Goal: Information Seeking & Learning: Check status

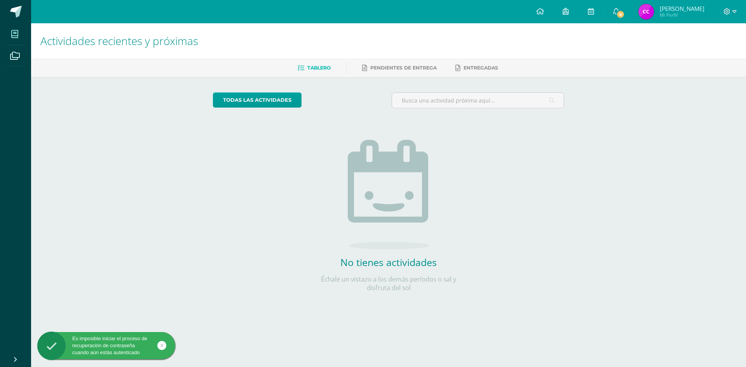
click at [15, 33] on icon at bounding box center [14, 34] width 7 height 8
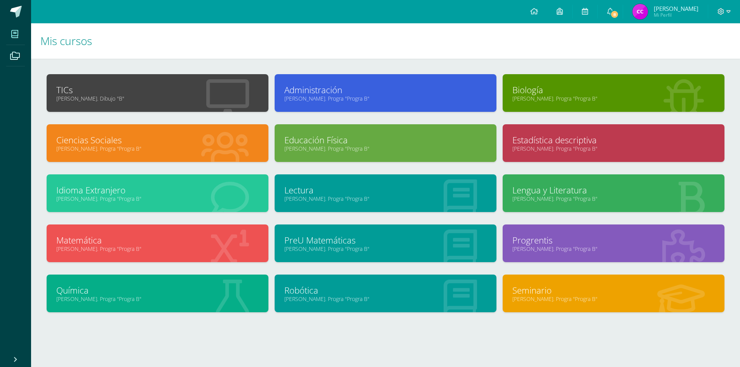
click at [553, 89] on link "Biología" at bounding box center [614, 90] width 202 height 12
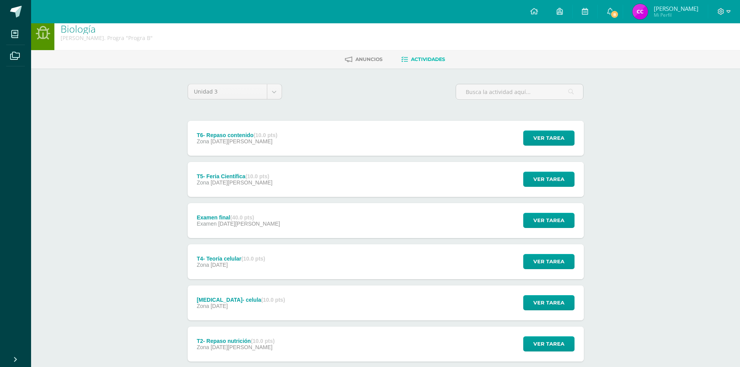
scroll to position [8, 0]
click at [268, 174] on strong "(10.0 pts)" at bounding box center [258, 177] width 24 height 6
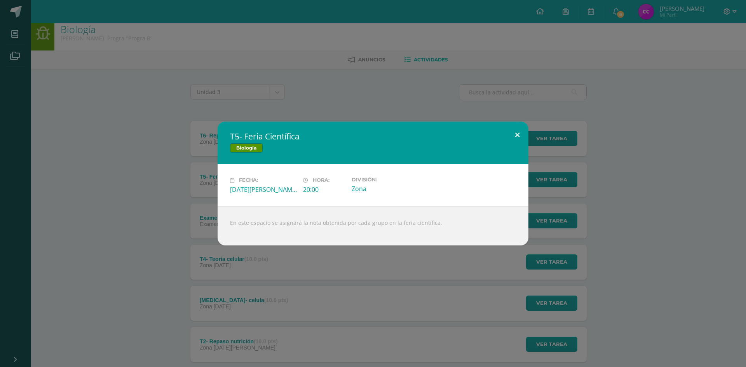
click at [522, 133] on button at bounding box center [517, 135] width 22 height 26
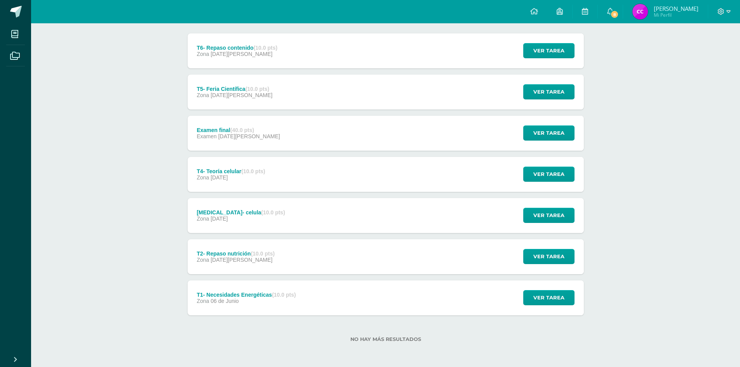
scroll to position [85, 0]
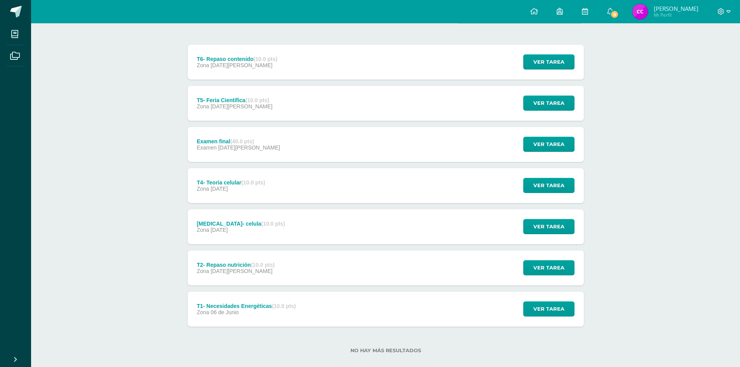
click at [244, 138] on strong "(40.0 pts)" at bounding box center [242, 141] width 24 height 6
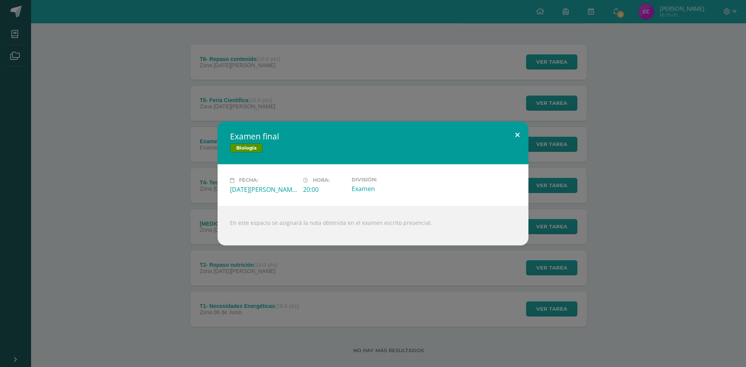
click at [519, 134] on button at bounding box center [517, 135] width 22 height 26
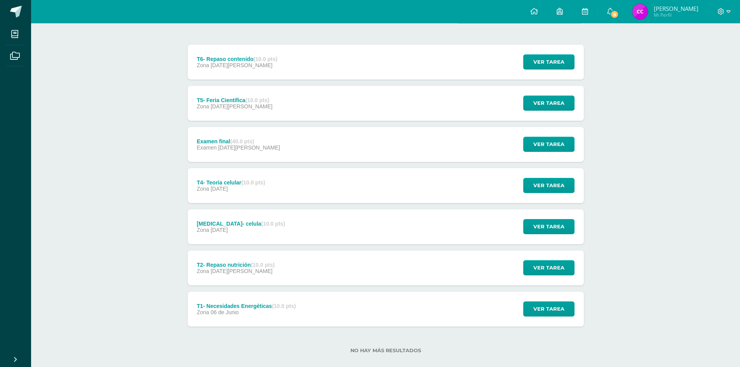
click at [253, 64] on div "Zona [DATE][PERSON_NAME]" at bounding box center [237, 65] width 81 height 6
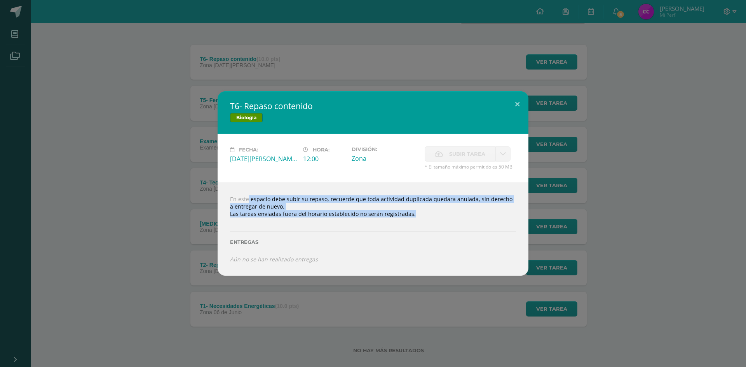
drag, startPoint x: 236, startPoint y: 201, endPoint x: 459, endPoint y: 224, distance: 224.6
click at [441, 218] on div "En este espacio debe subir su repaso, recuerde que toda actividad duplicada que…" at bounding box center [373, 229] width 311 height 93
click at [461, 225] on div "Entregas" at bounding box center [373, 240] width 286 height 32
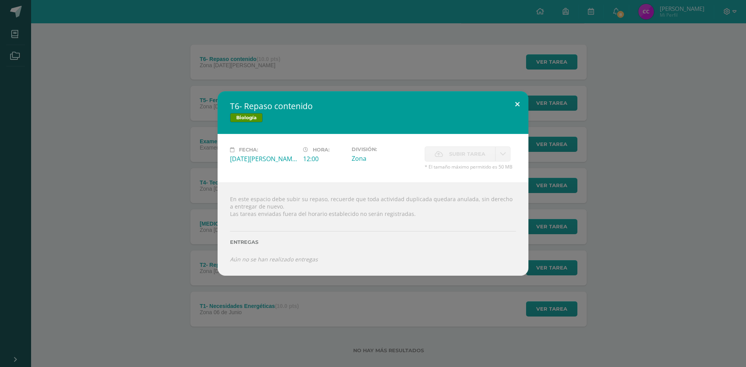
click at [519, 106] on button at bounding box center [517, 104] width 22 height 26
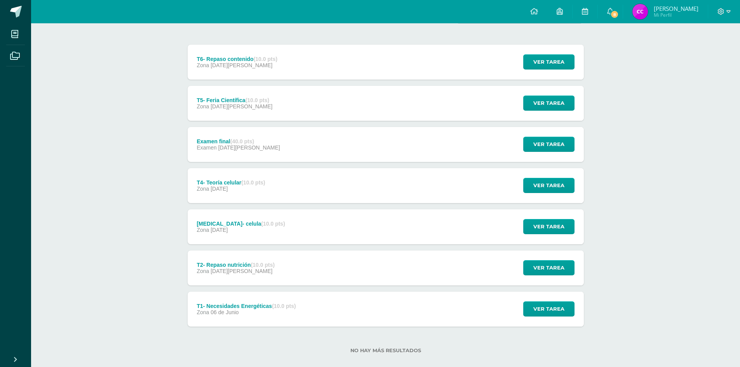
click at [239, 145] on span "[DATE][PERSON_NAME]" at bounding box center [249, 148] width 62 height 6
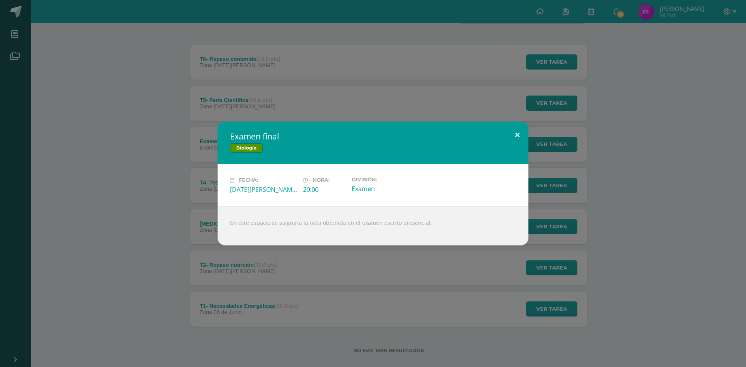
click at [515, 135] on button at bounding box center [517, 135] width 22 height 26
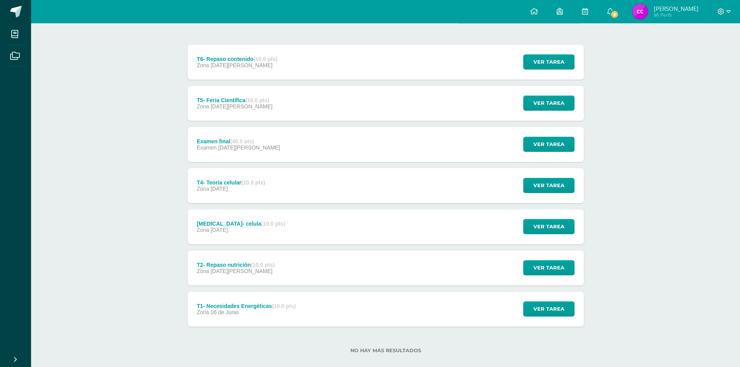
click at [340, 107] on div "T5- Feria Científica (10.0 pts) Zona [DATE][PERSON_NAME] Ver tarea T5- Feria Ci…" at bounding box center [386, 103] width 396 height 35
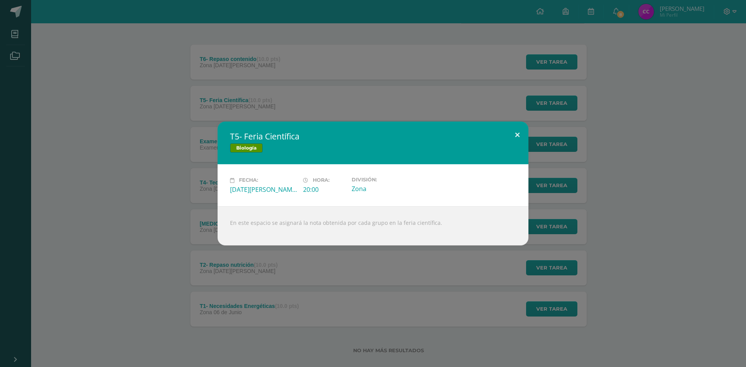
click at [512, 132] on button at bounding box center [517, 135] width 22 height 26
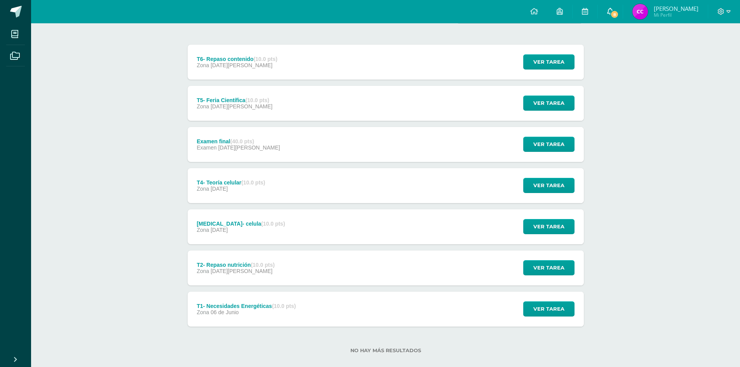
click at [614, 14] on icon at bounding box center [610, 11] width 6 height 7
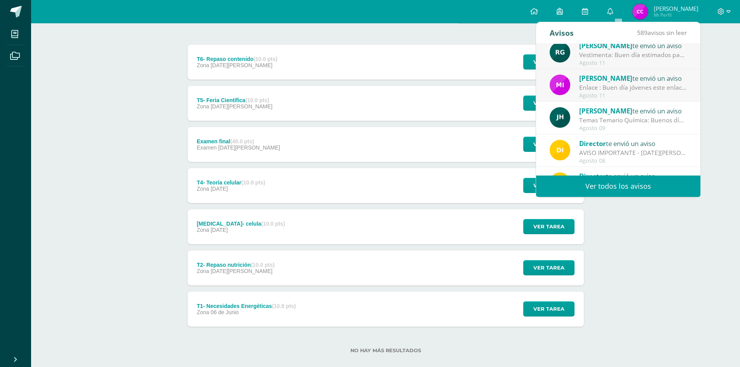
scroll to position [73, 0]
click at [578, 346] on div "No hay más resultados" at bounding box center [386, 345] width 396 height 36
